Goal: Navigation & Orientation: Find specific page/section

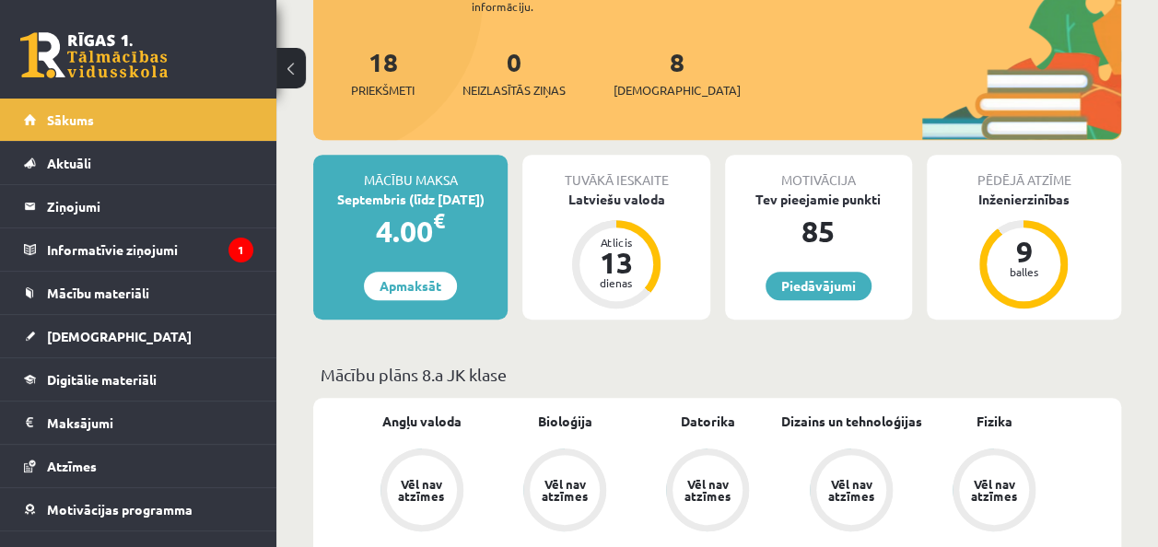
scroll to position [358, 0]
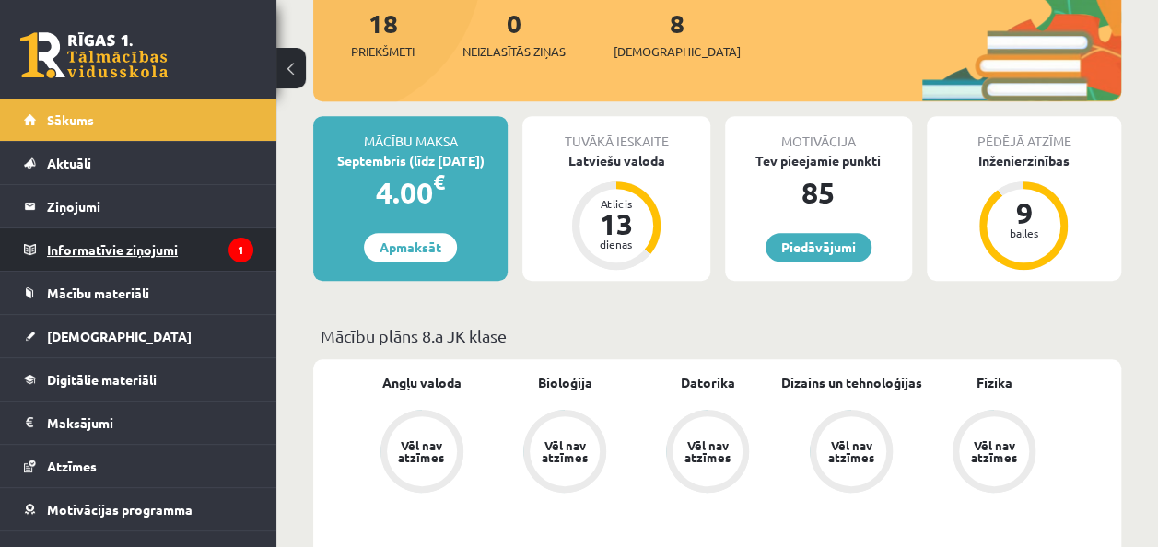
click at [212, 253] on legend "Informatīvie ziņojumi 1" at bounding box center [150, 250] width 206 height 42
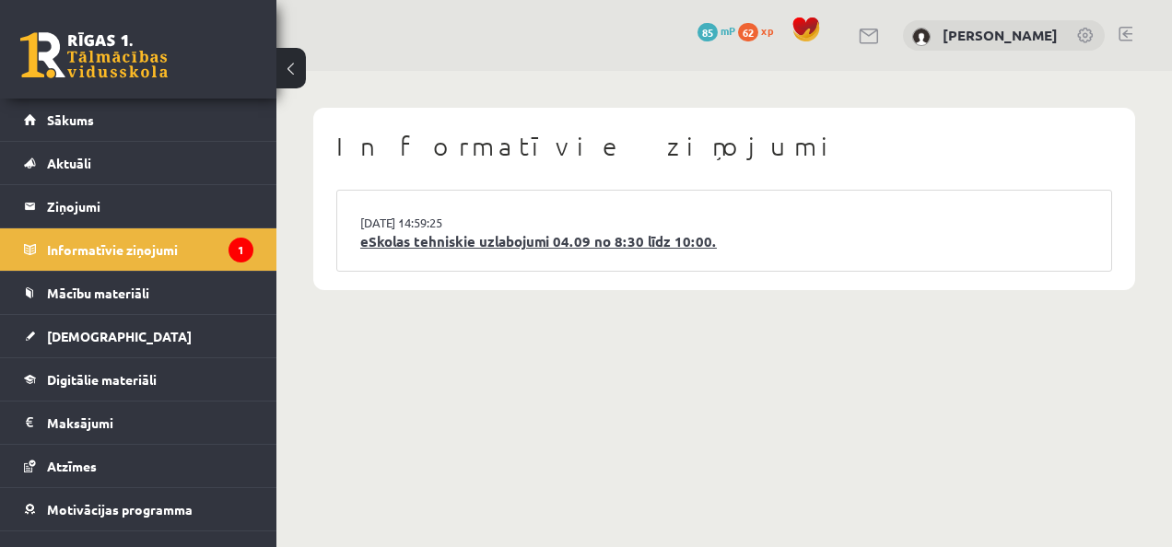
click at [449, 237] on link "eSkolas tehniskie uzlabojumi 04.09 no 8:30 līdz 10:00." at bounding box center [724, 241] width 728 height 21
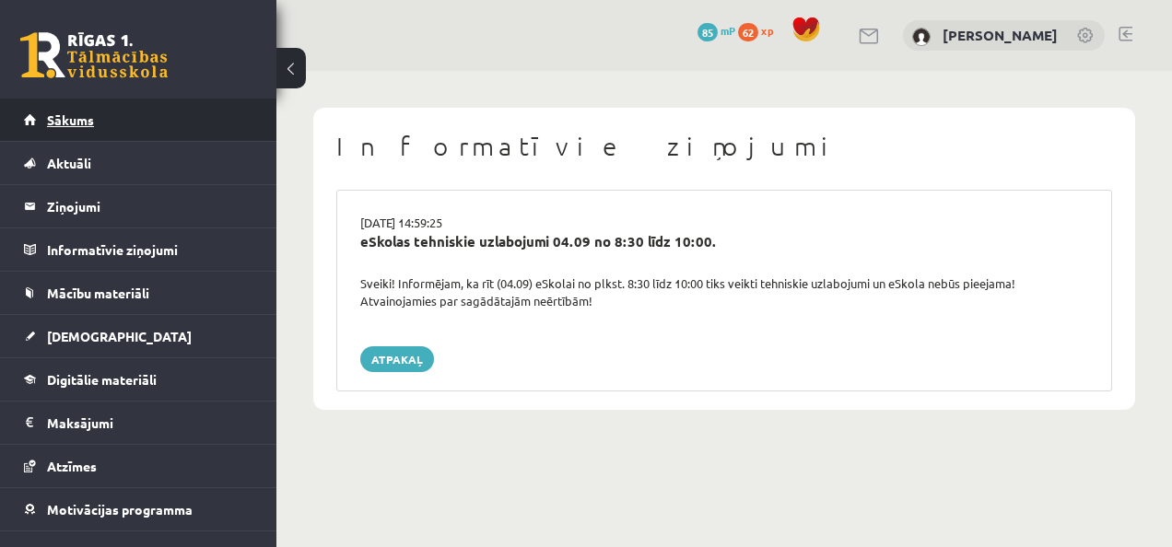
click at [223, 121] on link "Sākums" at bounding box center [138, 120] width 229 height 42
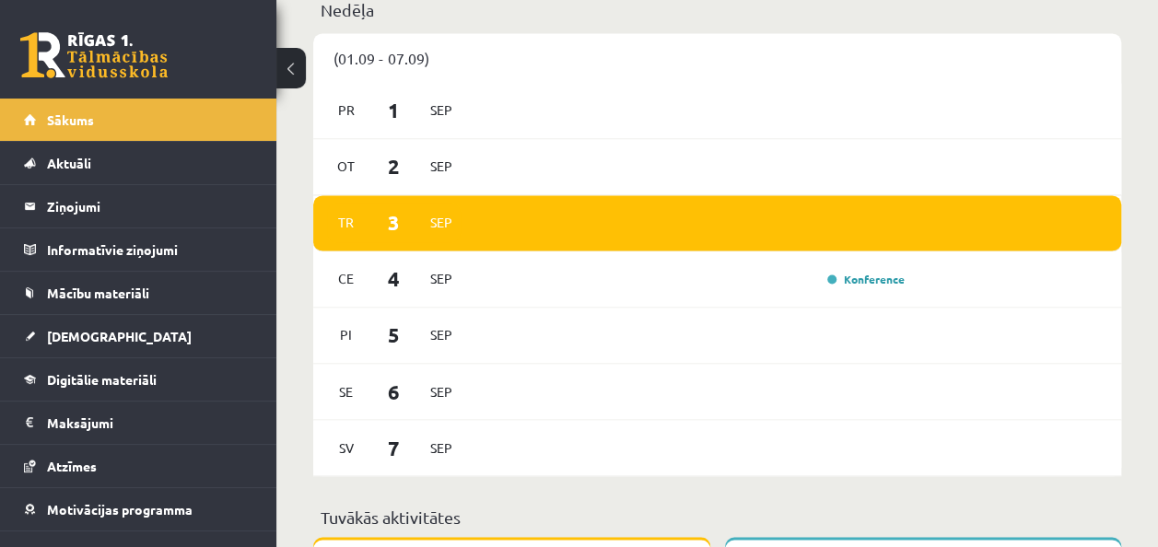
scroll to position [1342, 0]
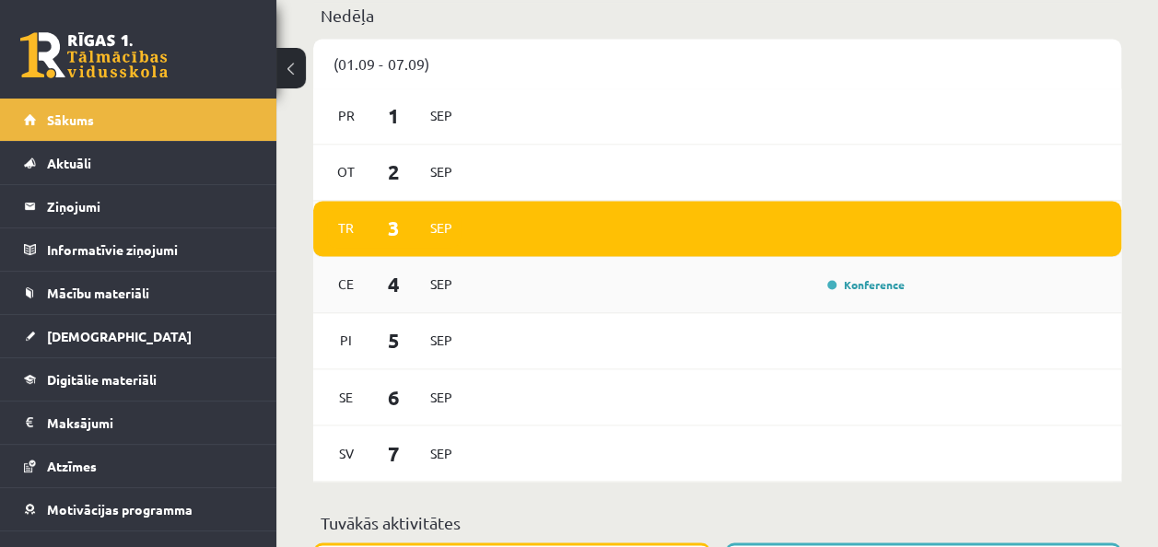
click at [1003, 287] on div "Ce 4 Sep Konference" at bounding box center [717, 285] width 808 height 56
click at [1000, 289] on div "Ce 4 Sep Konference" at bounding box center [717, 285] width 808 height 56
click at [874, 287] on link "Konference" at bounding box center [865, 284] width 77 height 15
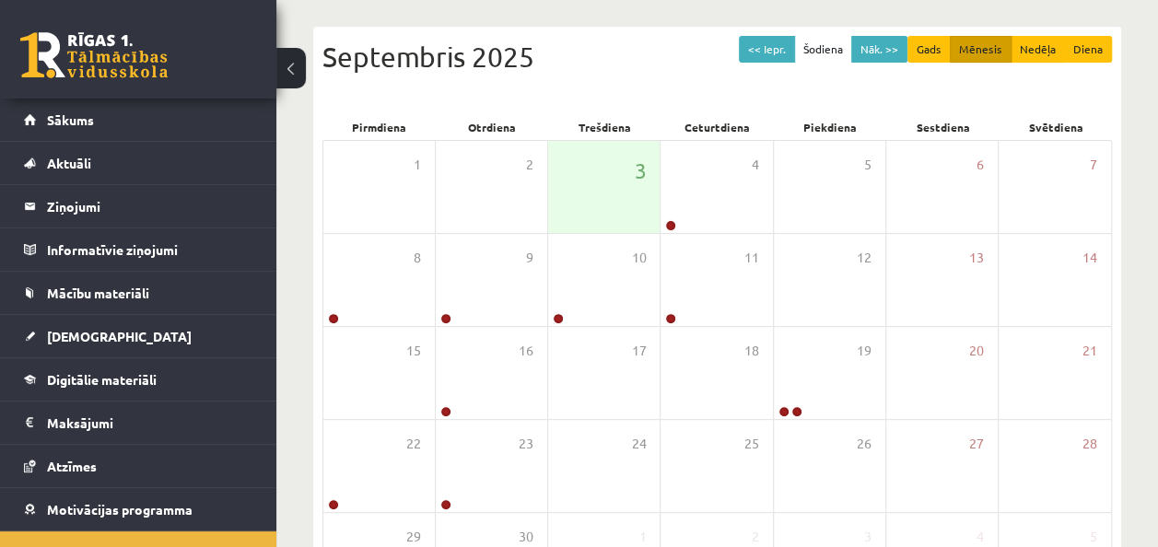
scroll to position [178, 0]
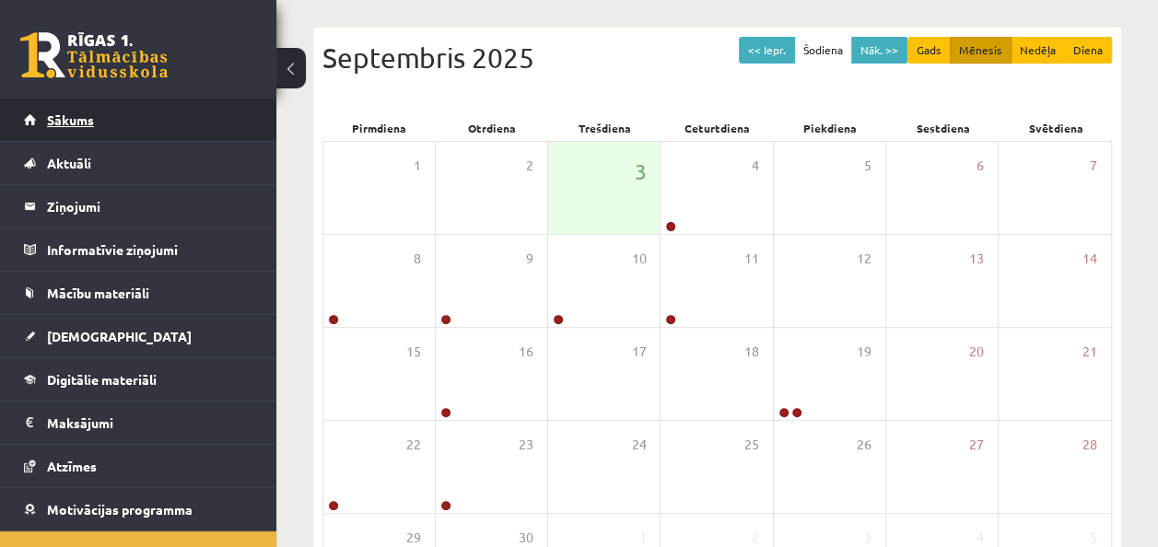
click at [230, 113] on link "Sākums" at bounding box center [138, 120] width 229 height 42
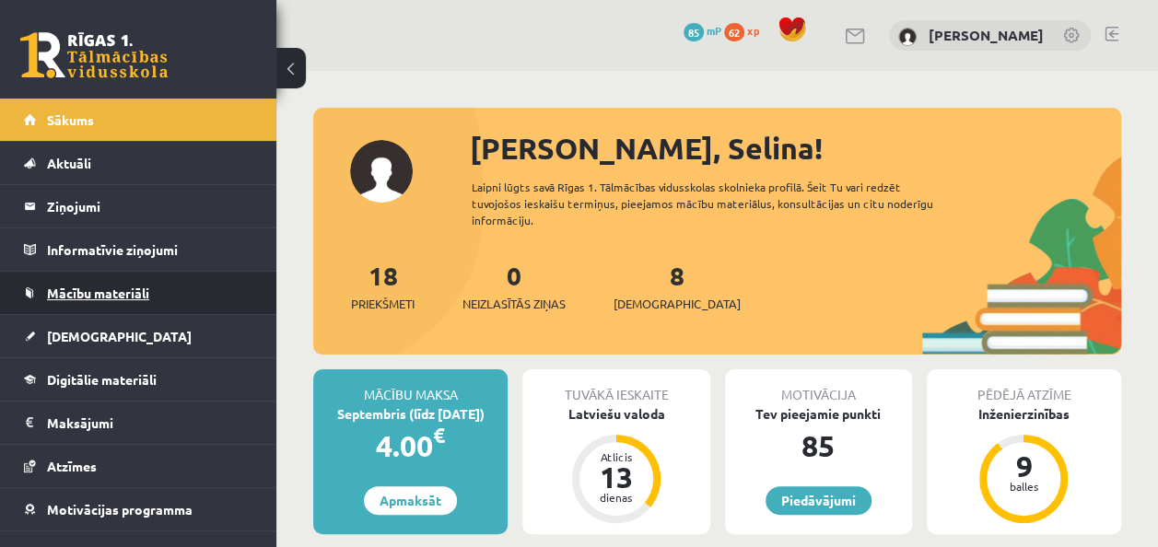
click at [182, 295] on link "Mācību materiāli" at bounding box center [138, 293] width 229 height 42
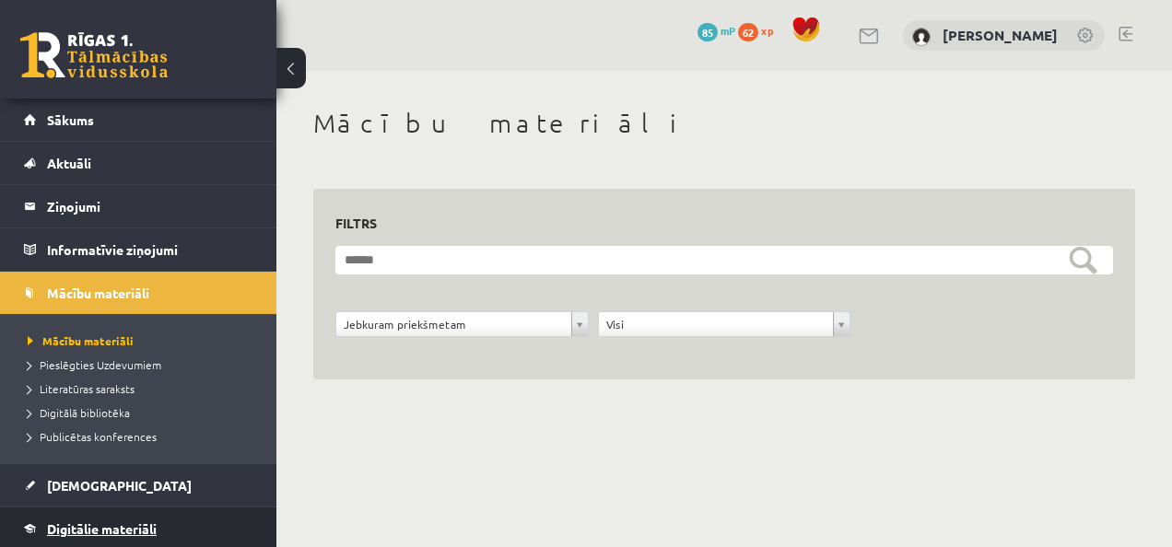
click at [164, 516] on link "Digitālie materiāli" at bounding box center [138, 529] width 229 height 42
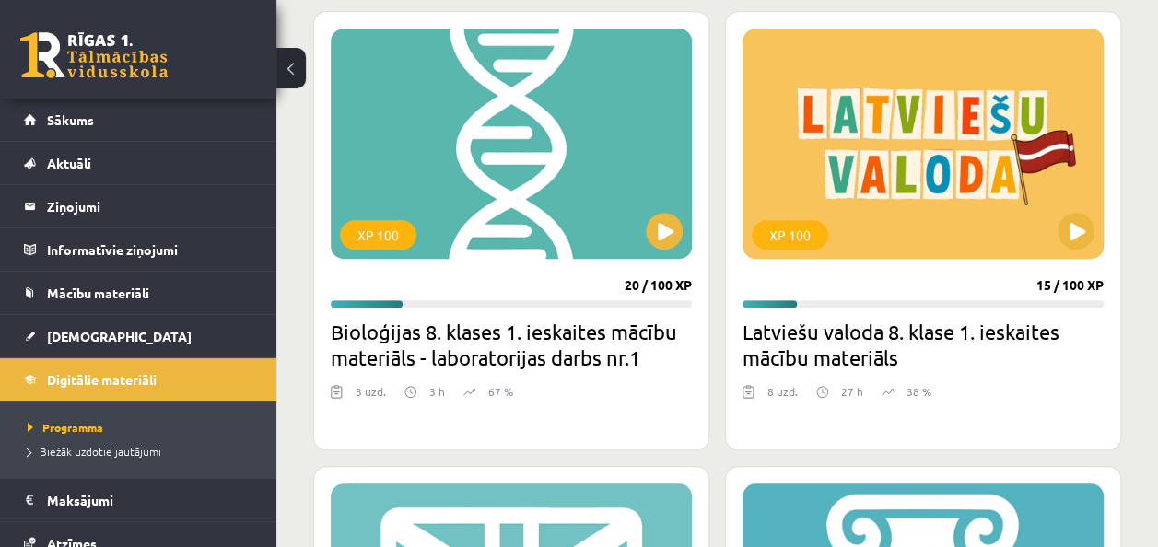
scroll to position [519, 0]
